Goal: Transaction & Acquisition: Obtain resource

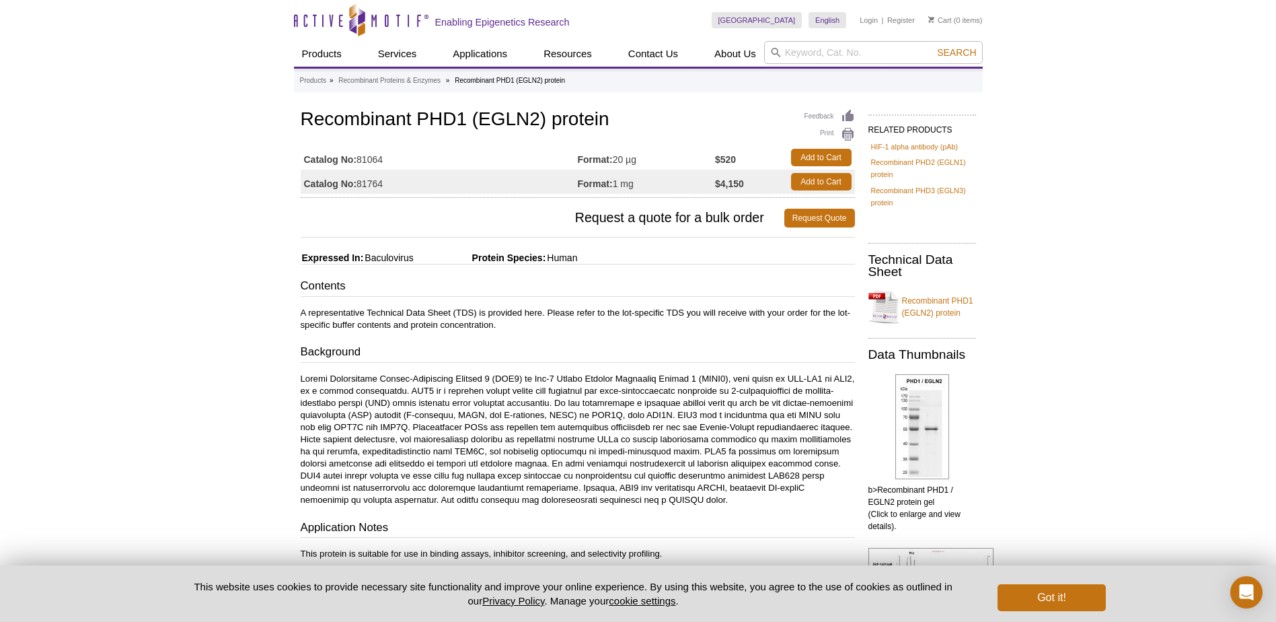
click at [1078, 116] on div "Active Motif Logo Enabling Epigenetics Research 0 Search Skip to content Active…" at bounding box center [638, 576] width 1276 height 1152
click at [554, 390] on p at bounding box center [578, 439] width 554 height 133
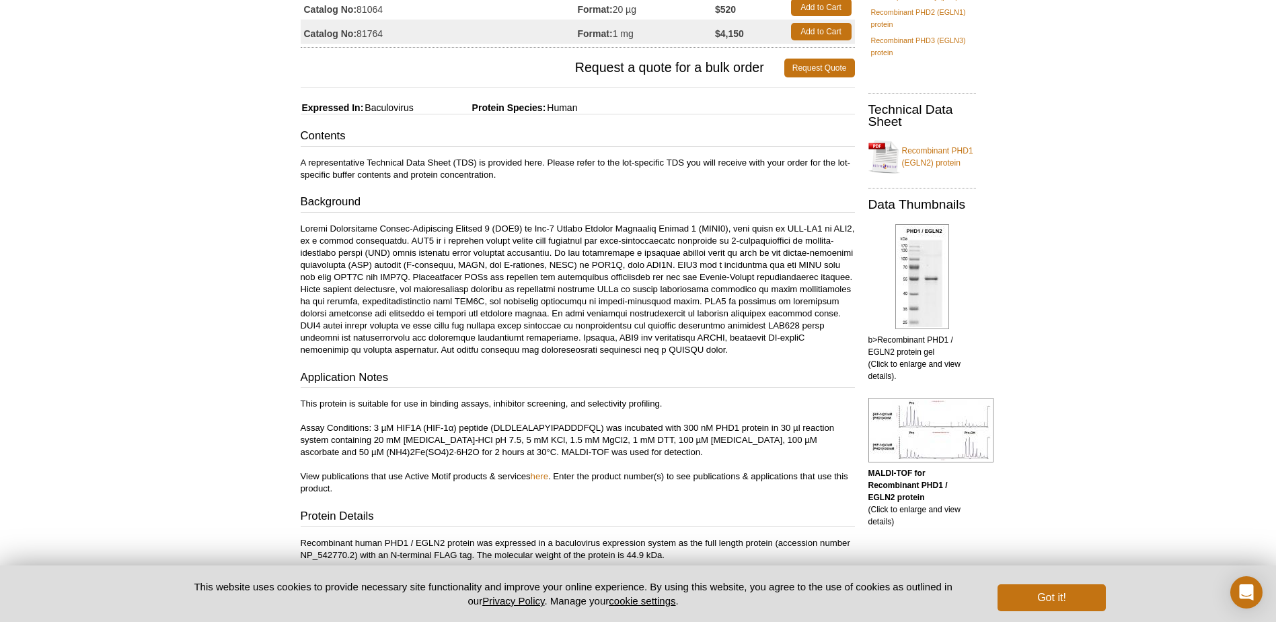
scroll to position [202, 0]
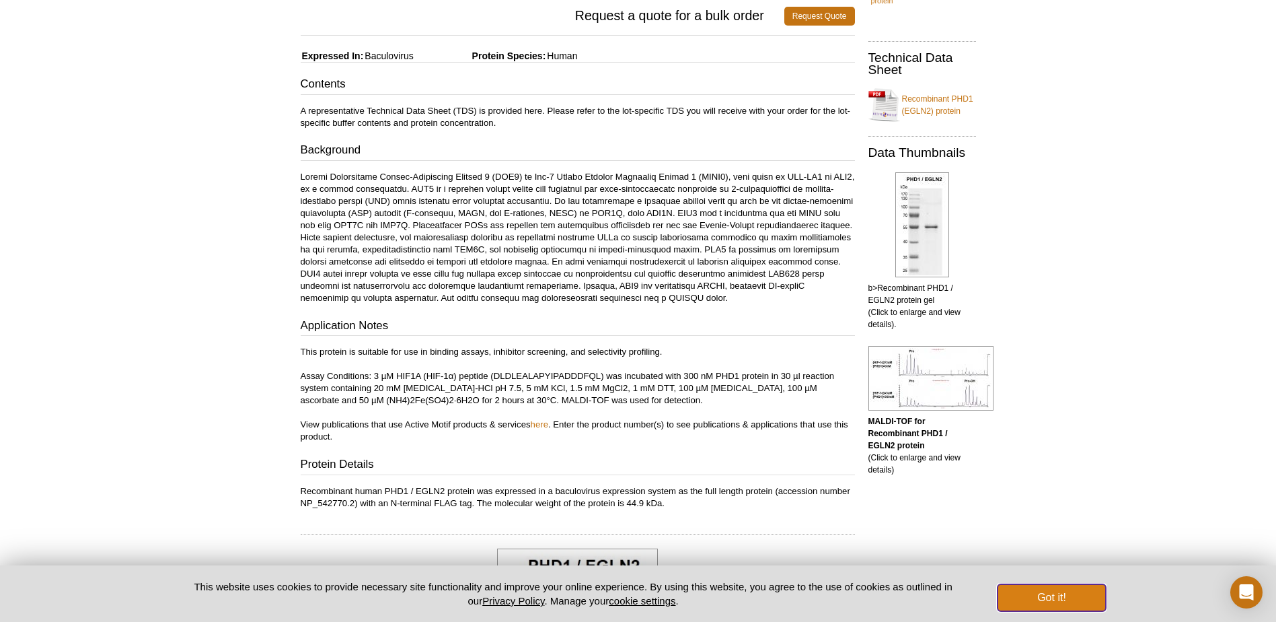
click at [1071, 591] on button "Got it!" at bounding box center [1052, 597] width 108 height 27
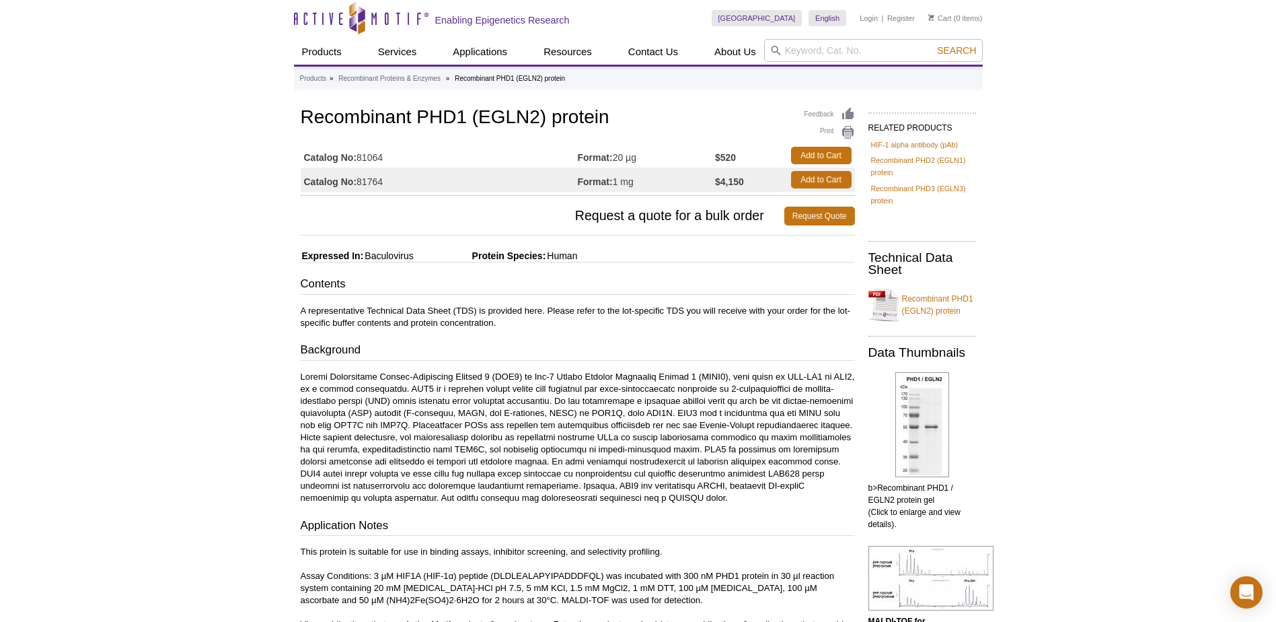
scroll to position [0, 0]
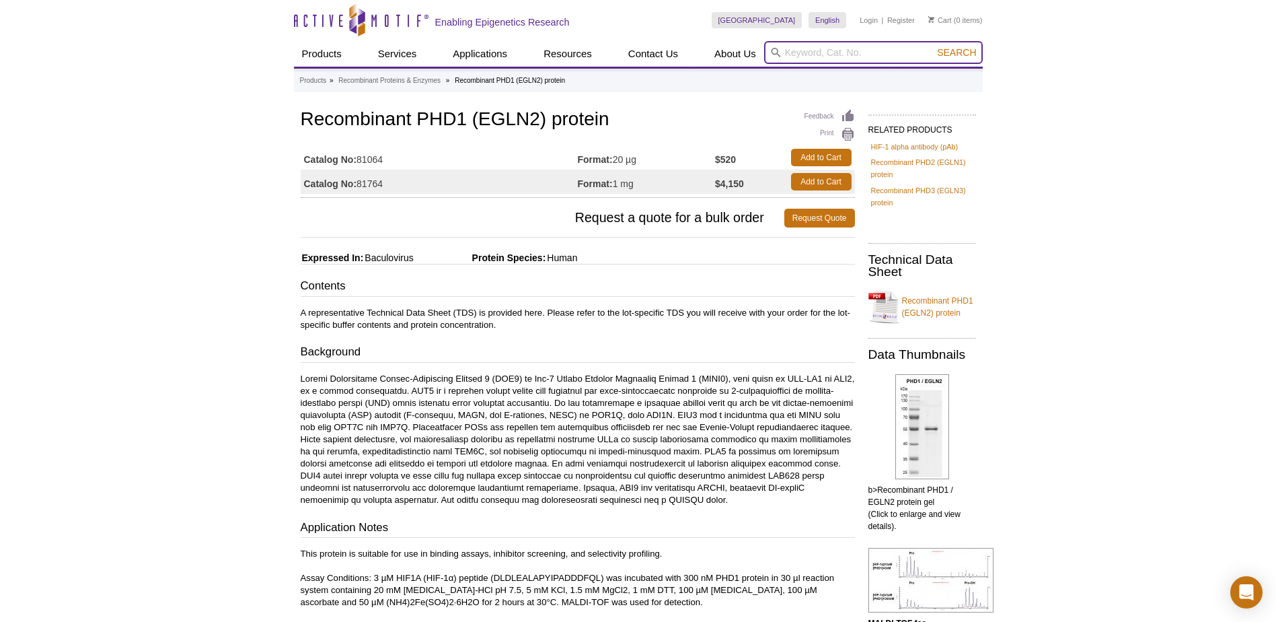
click at [850, 55] on input "search" at bounding box center [873, 52] width 219 height 23
type input "PHD3"
click at [933, 46] on button "Search" at bounding box center [956, 52] width 47 height 12
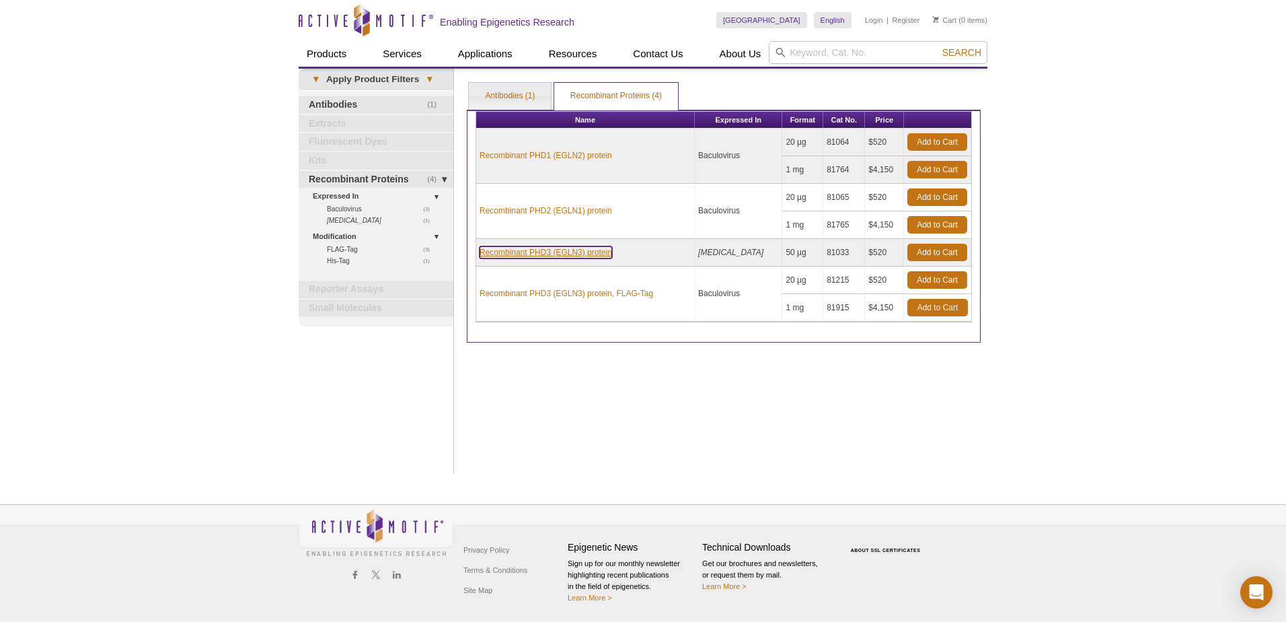
click at [525, 253] on link "Recombinant PHD3 (EGLN3) protein" at bounding box center [546, 252] width 133 height 12
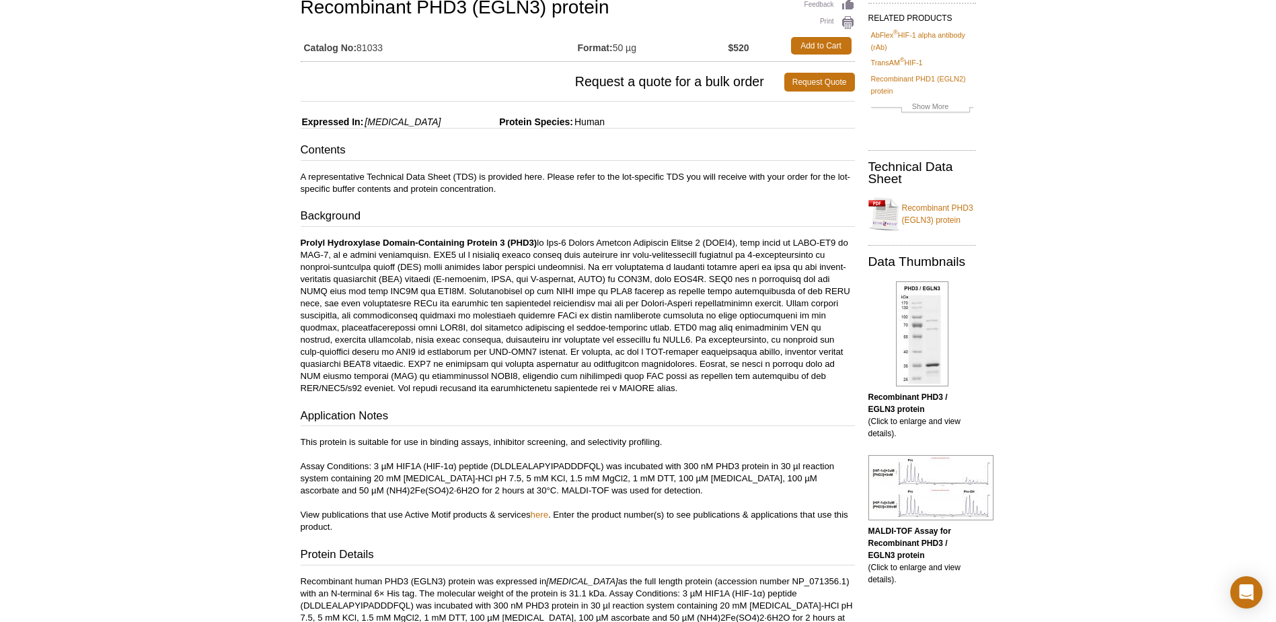
scroll to position [135, 0]
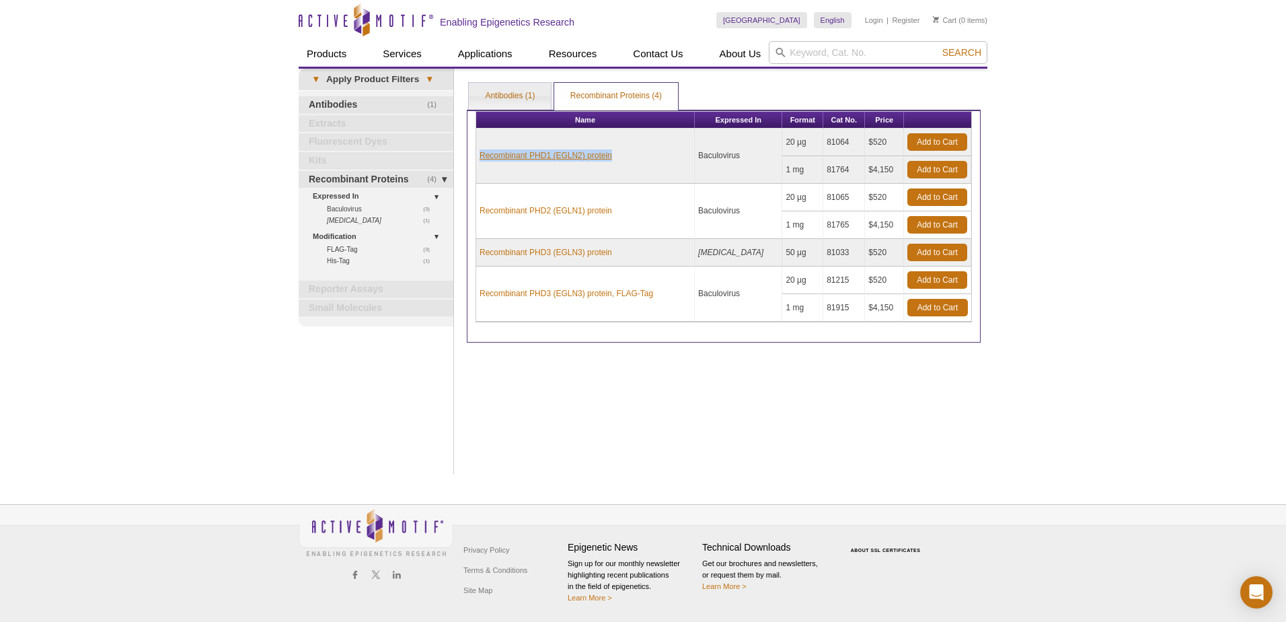
drag, startPoint x: 621, startPoint y: 155, endPoint x: 481, endPoint y: 154, distance: 139.9
click at [481, 154] on td "Recombinant PHD1 (EGLN2) protein" at bounding box center [585, 155] width 219 height 55
drag, startPoint x: 481, startPoint y: 154, endPoint x: 525, endPoint y: 153, distance: 43.7
click at [784, 140] on td "20 µg" at bounding box center [802, 142] width 41 height 28
click at [940, 138] on link "Add to Cart" at bounding box center [938, 141] width 60 height 17
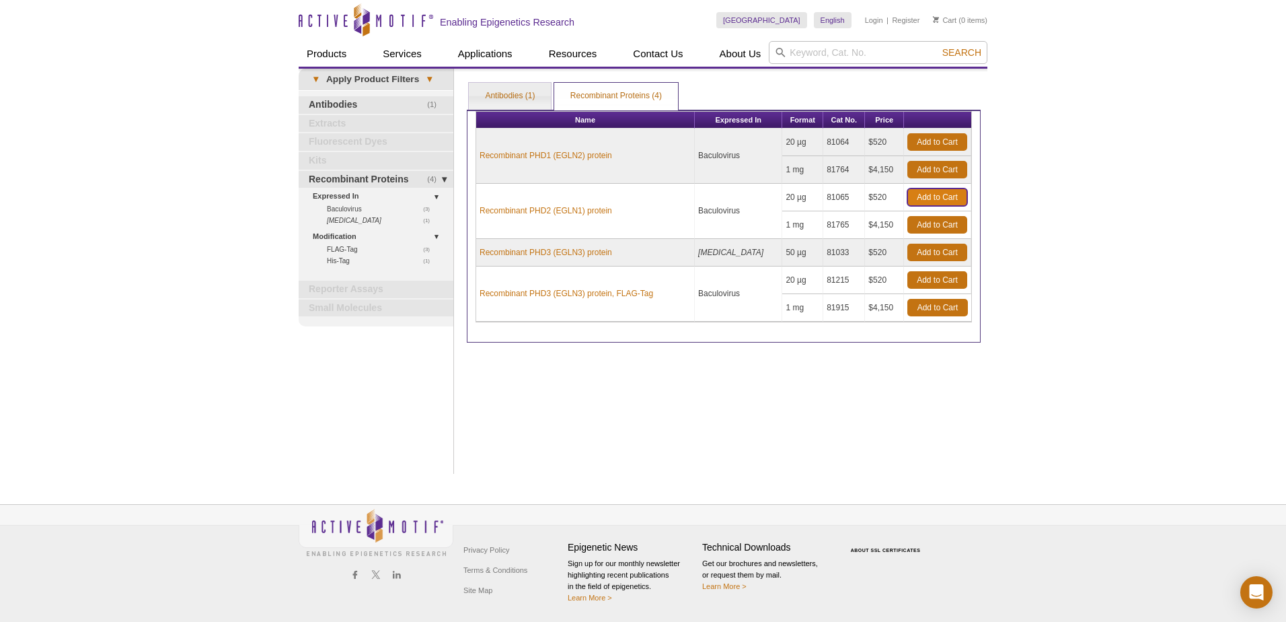
click at [932, 198] on link "Add to Cart" at bounding box center [938, 196] width 60 height 17
click at [940, 254] on link "Add to Cart" at bounding box center [938, 252] width 60 height 17
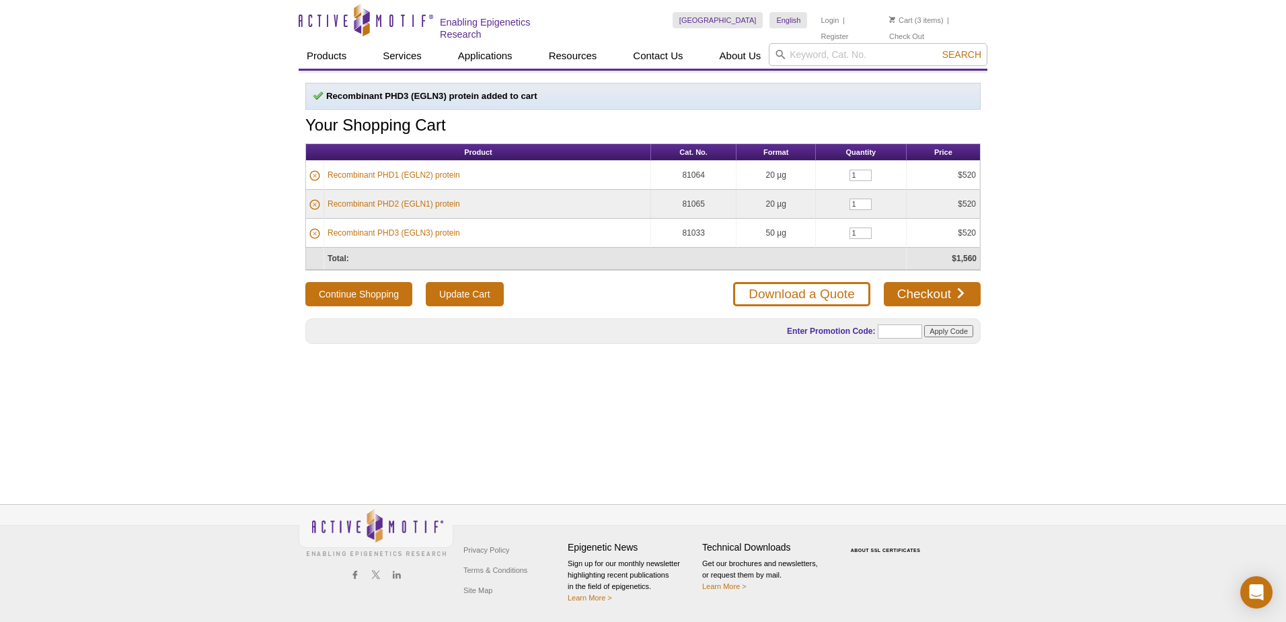
click at [108, 170] on div "Active Motif Logo Enabling Epigenetics Research 3 Search Skip to content Active…" at bounding box center [643, 311] width 1286 height 622
drag, startPoint x: 1210, startPoint y: 4, endPoint x: 780, endPoint y: 284, distance: 513.0
click at [780, 284] on link "Download a Quote" at bounding box center [801, 294] width 137 height 24
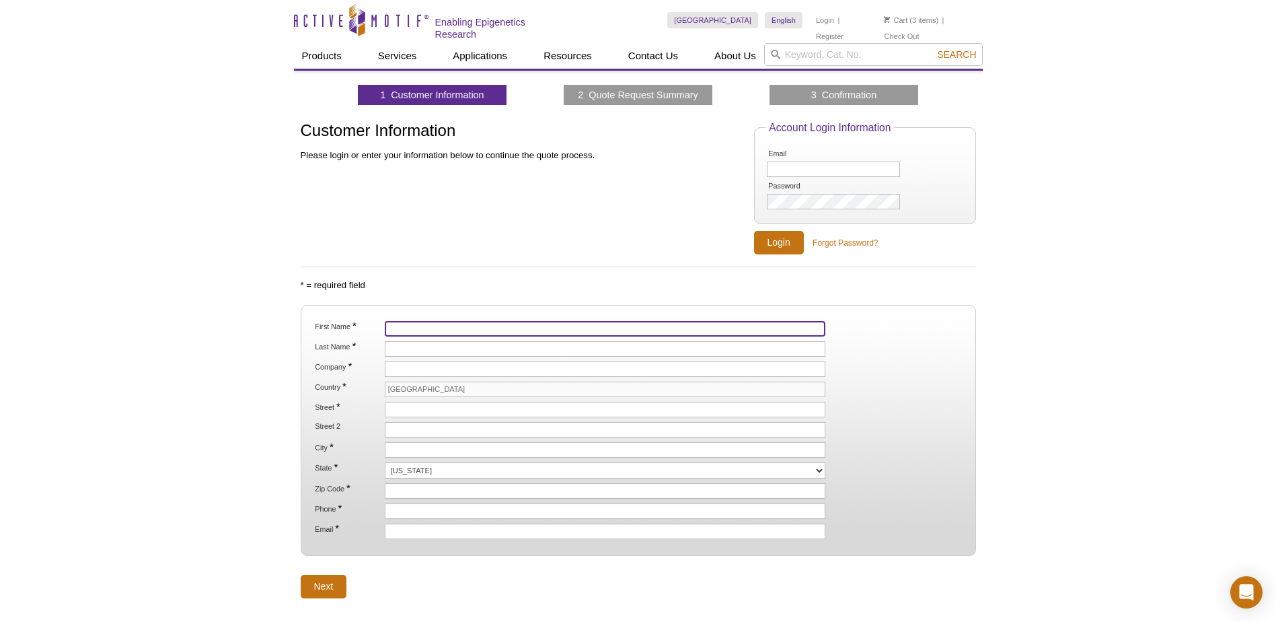
click at [463, 328] on input "First Name *" at bounding box center [605, 328] width 441 height 15
type input "Vibhudutta"
type input "Awasthi"
type input "[GEOGRAPHIC_DATA][US_STATE] Hlth Sci Ctr"
type input "1110 North Stonewall Avenue, Oklahoma City, Oklahoma, 73117, United States"
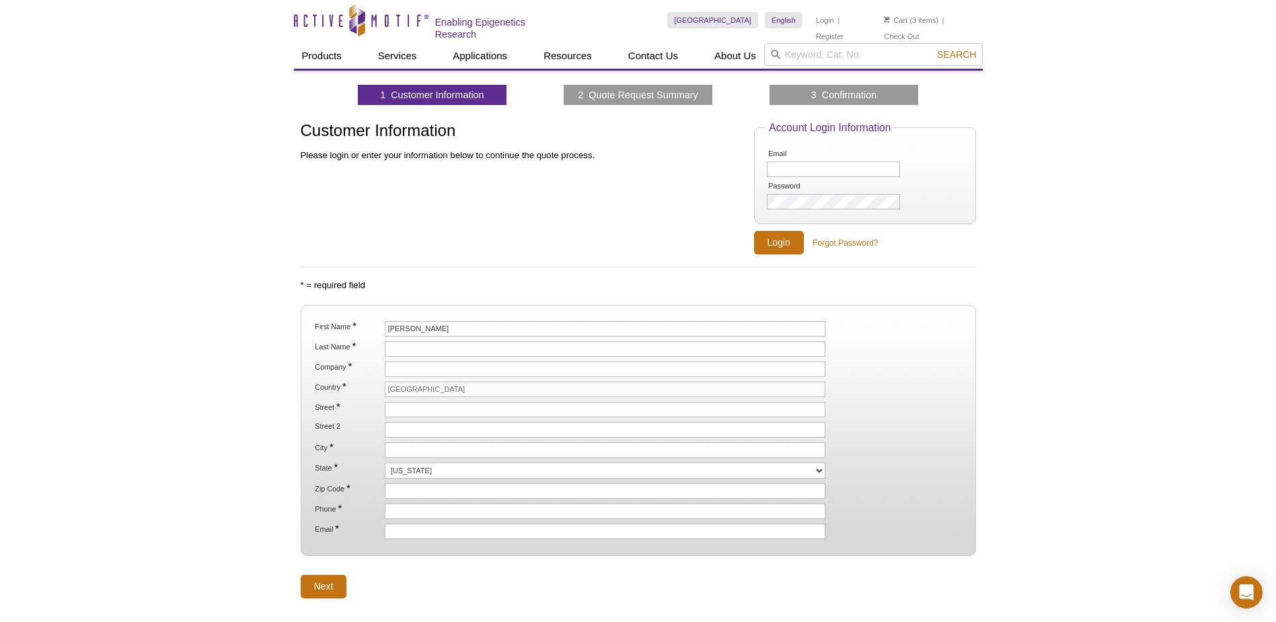
type input "1110 North Stonewall Avenue, CPB309, Oklahoma City, Oklahoma, 73117, United Sta…"
type input "[US_STATE][GEOGRAPHIC_DATA]"
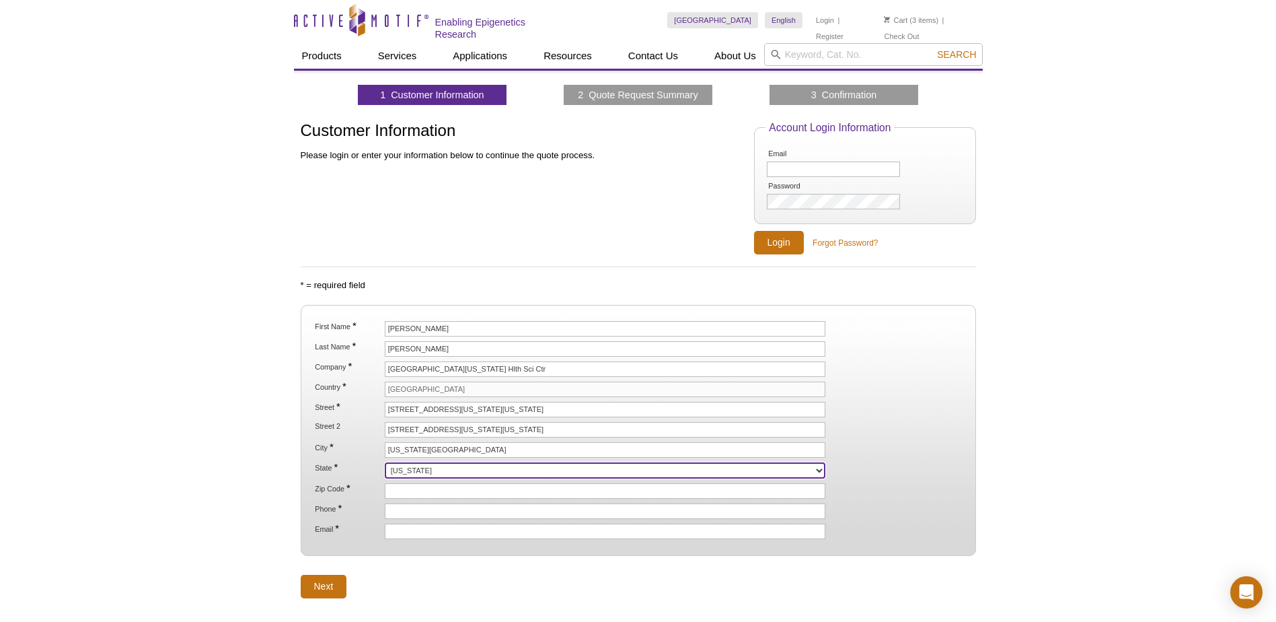
select select "OK"
type input "73117"
type input "4052716593"
type input "[EMAIL_ADDRESS][DOMAIN_NAME]"
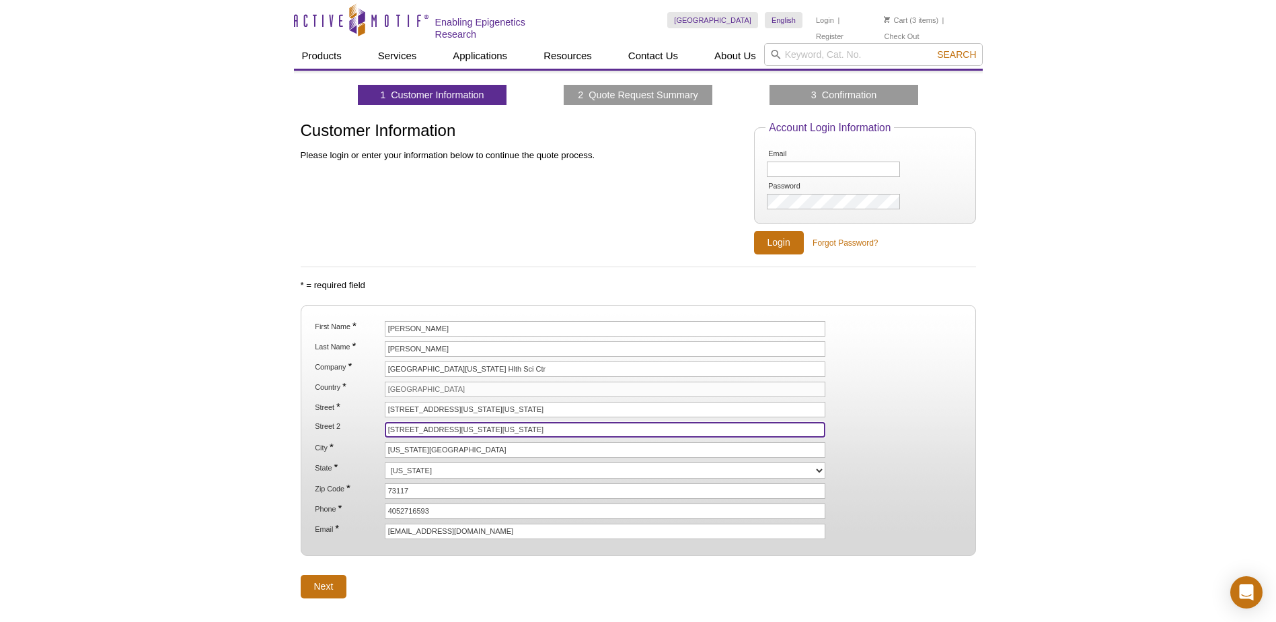
drag, startPoint x: 716, startPoint y: 429, endPoint x: 89, endPoint y: 420, distance: 627.1
click at [89, 420] on div "Active Motif Logo Enabling Epigenetics Research 3 Search Skip to content Active…" at bounding box center [638, 373] width 1276 height 746
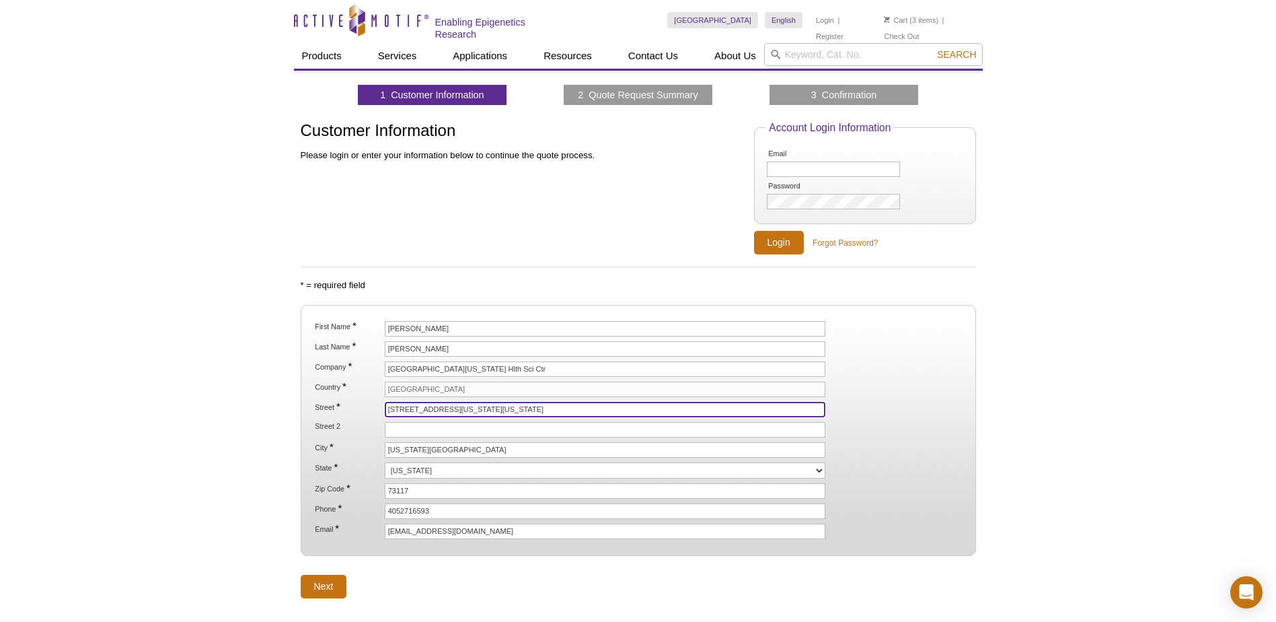
drag, startPoint x: 671, startPoint y: 408, endPoint x: 483, endPoint y: 409, distance: 188.4
click at [483, 409] on input "1110 North Stonewall Avenue, Oklahoma City, Oklahoma, 73117, United States" at bounding box center [605, 409] width 441 height 15
type input "[STREET_ADDRESS]"
click at [1015, 464] on div "Active Motif Logo Enabling Epigenetics Research 3 Search Skip to content Active…" at bounding box center [638, 373] width 1276 height 746
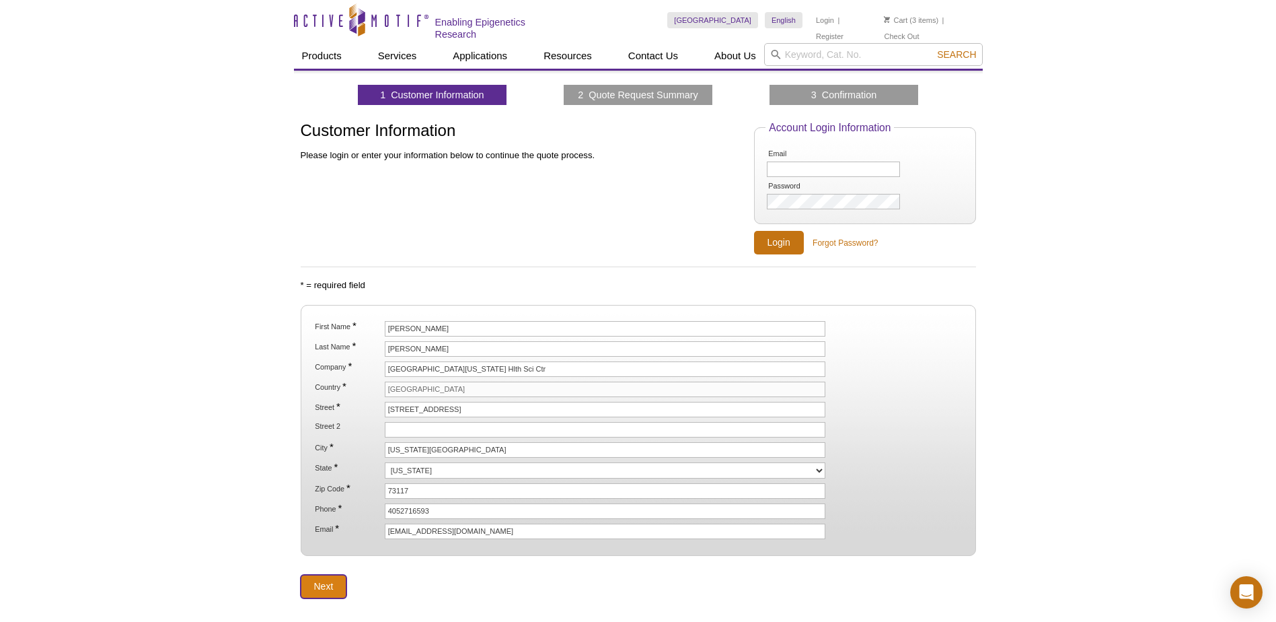
click at [316, 587] on input "Next" at bounding box center [324, 587] width 46 height 24
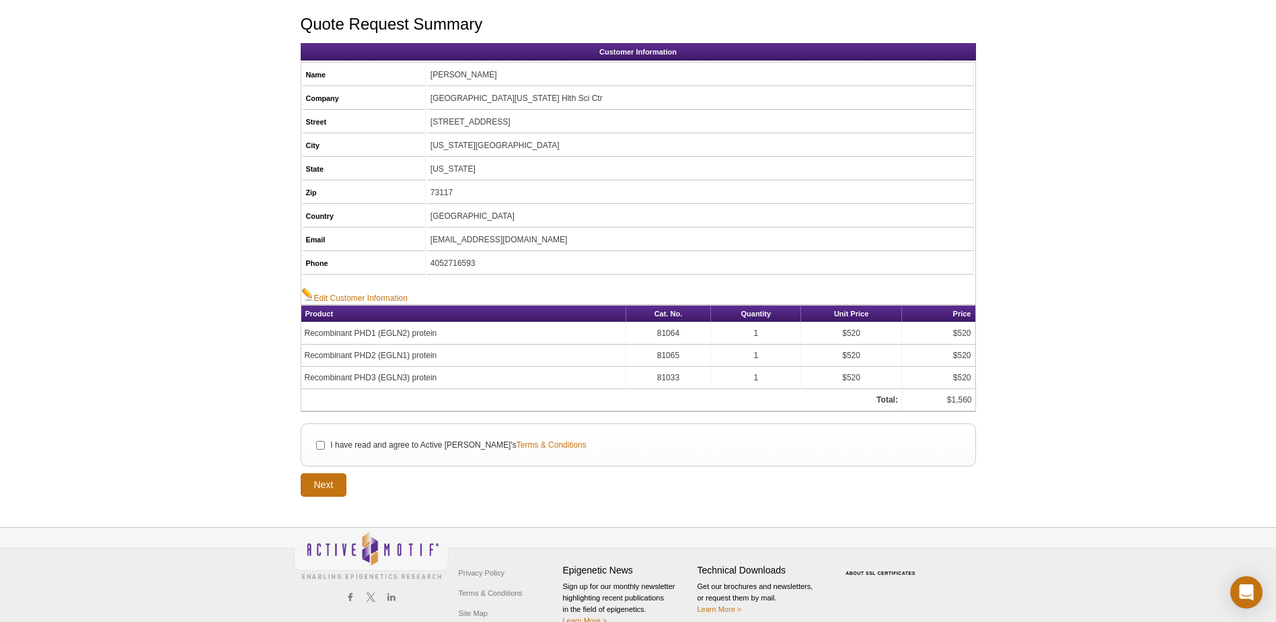
scroll to position [127, 0]
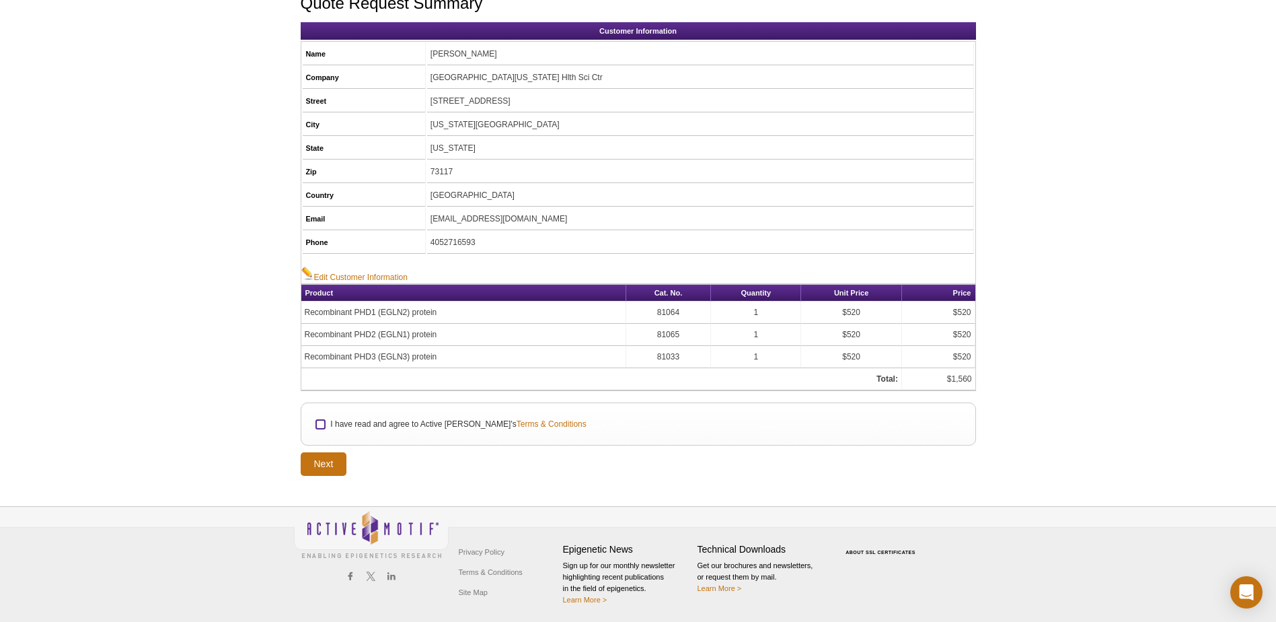
click at [318, 423] on input "I have read and agree to Active Motif's Terms & Conditions" at bounding box center [320, 424] width 9 height 9
checkbox input "true"
click at [324, 460] on input "Next" at bounding box center [324, 464] width 46 height 24
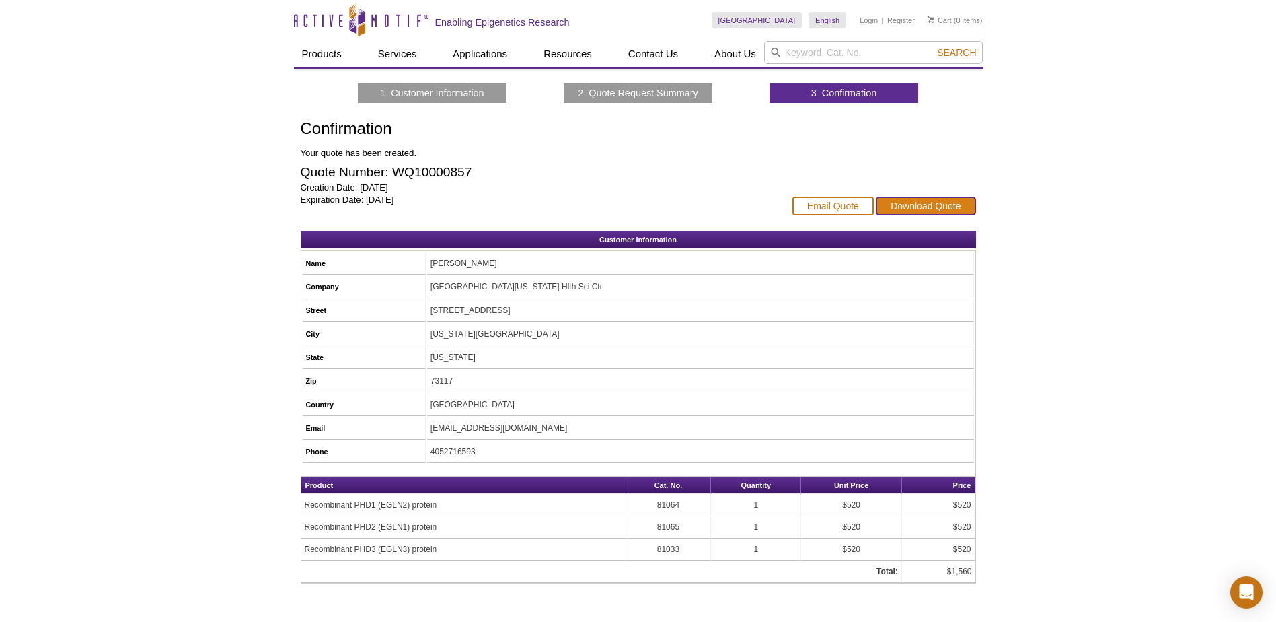
click at [965, 196] on link "Download Quote" at bounding box center [926, 205] width 100 height 19
click at [838, 206] on link "Email Quote" at bounding box center [832, 205] width 81 height 19
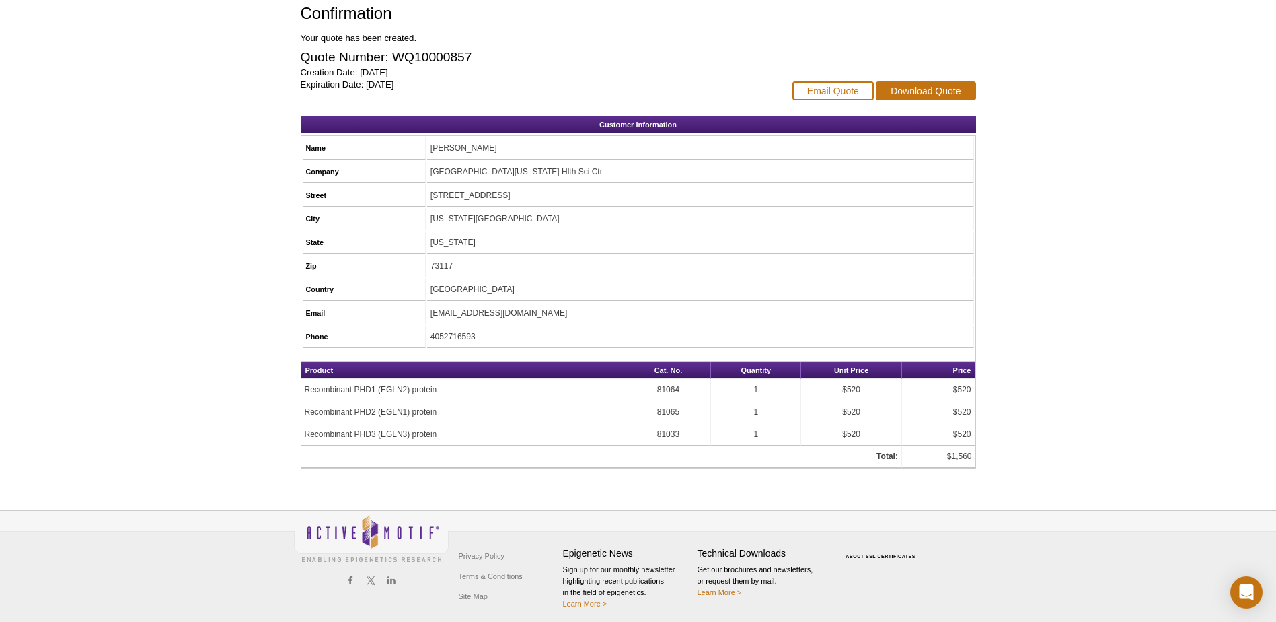
scroll to position [121, 0]
